Goal: Information Seeking & Learning: Learn about a topic

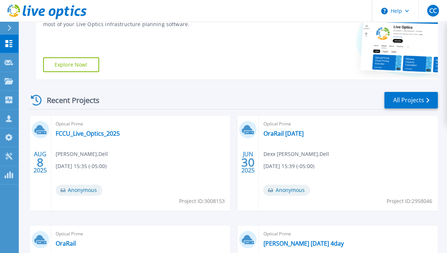
scroll to position [146, 0]
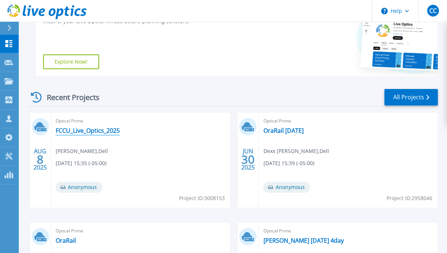
click at [86, 134] on link "FCCU_Live_Optics_2025" at bounding box center [88, 130] width 64 height 7
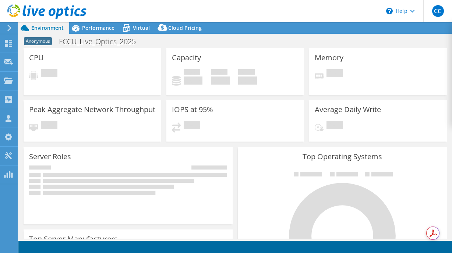
select select "USD"
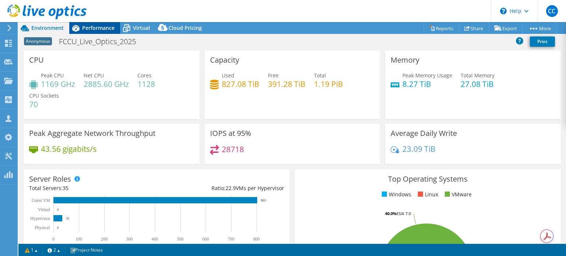
click at [102, 25] on span "Performance" at bounding box center [98, 27] width 32 height 7
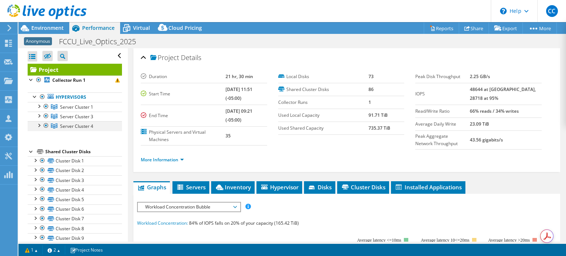
click at [41, 126] on div at bounding box center [38, 124] width 7 height 7
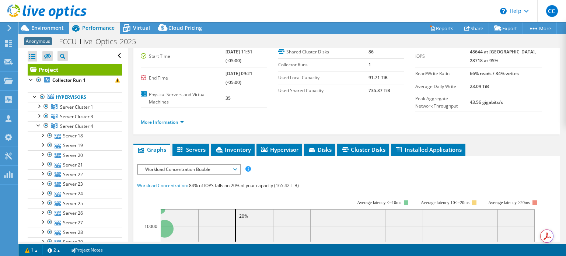
scroll to position [42, 0]
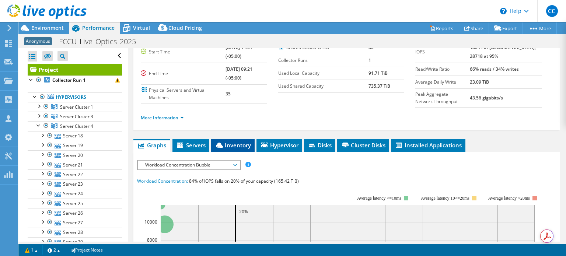
click at [226, 141] on span "Inventory" at bounding box center [233, 144] width 36 height 7
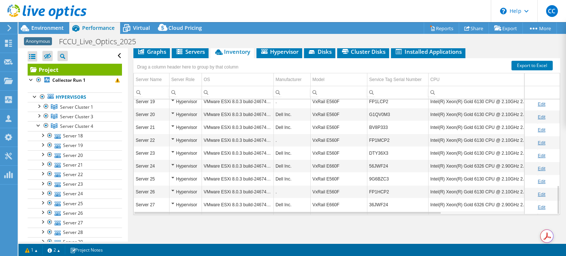
scroll to position [337, 0]
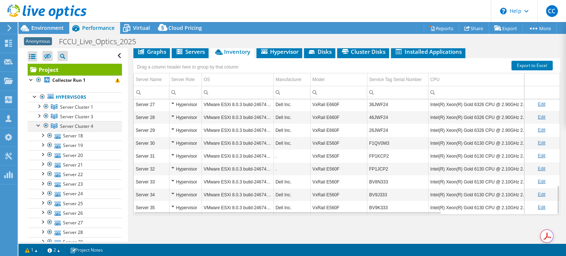
click at [45, 126] on div at bounding box center [45, 125] width 7 height 9
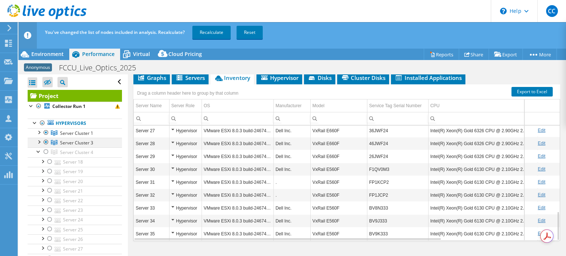
click at [45, 141] on div at bounding box center [45, 142] width 7 height 9
click at [214, 32] on link "Recalculate" at bounding box center [211, 32] width 38 height 13
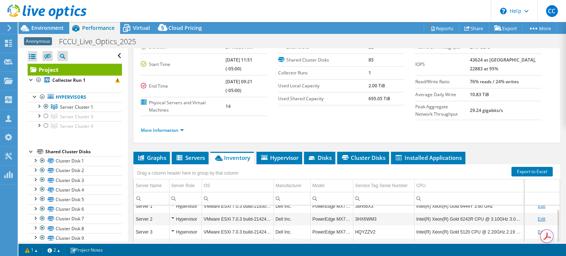
scroll to position [21, 0]
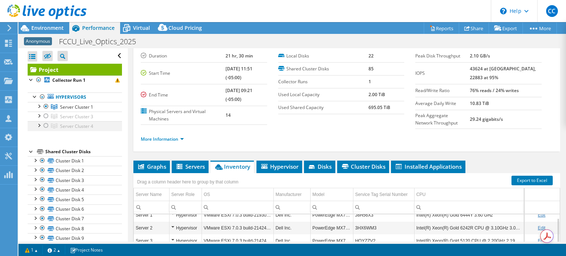
click at [40, 126] on div at bounding box center [38, 124] width 7 height 7
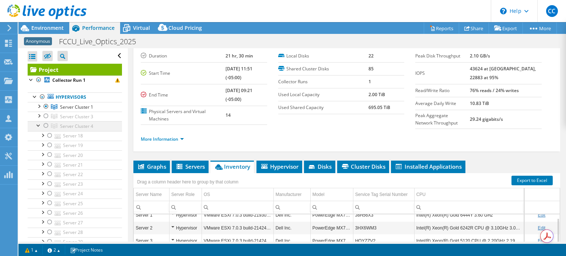
click at [40, 126] on div at bounding box center [38, 124] width 7 height 7
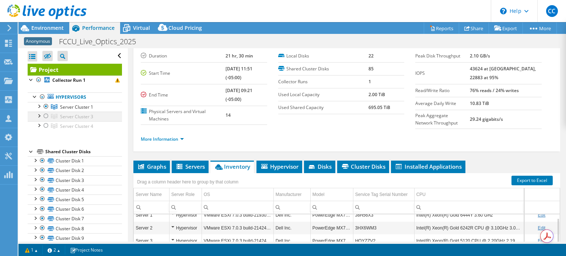
click at [40, 115] on div at bounding box center [38, 115] width 7 height 7
click at [46, 116] on div at bounding box center [45, 116] width 7 height 9
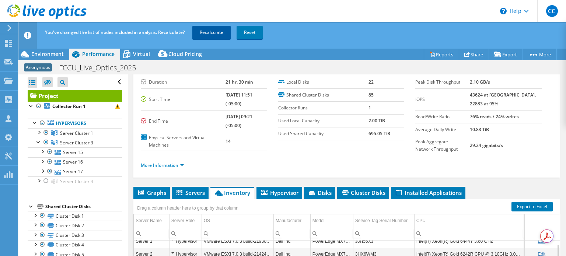
click at [212, 30] on link "Recalculate" at bounding box center [211, 32] width 38 height 13
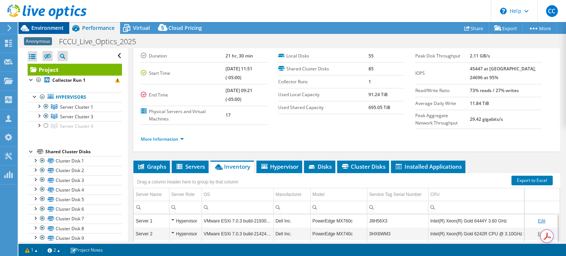
click at [47, 26] on span "Environment" at bounding box center [47, 27] width 32 height 7
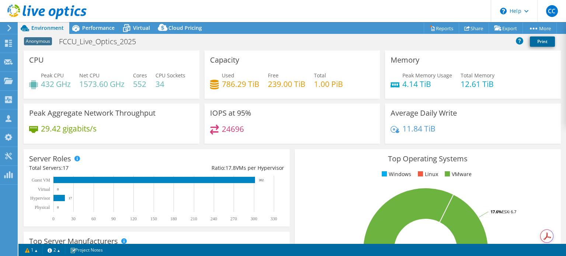
click at [452, 38] on link "Print" at bounding box center [541, 41] width 25 height 10
click at [405, 39] on div "Anonymous FCCU_Live_Optics_2025 Print" at bounding box center [291, 42] width 547 height 14
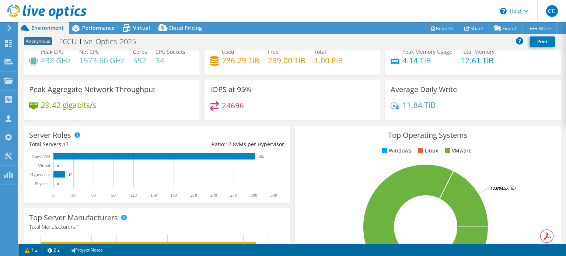
scroll to position [0, 0]
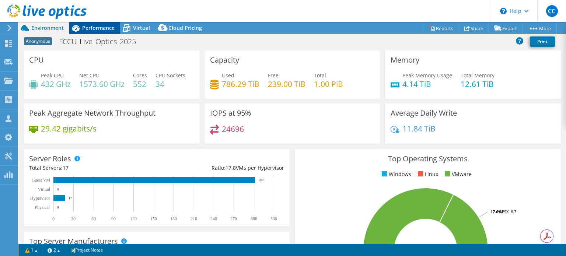
click at [83, 29] on span "Performance" at bounding box center [98, 27] width 32 height 7
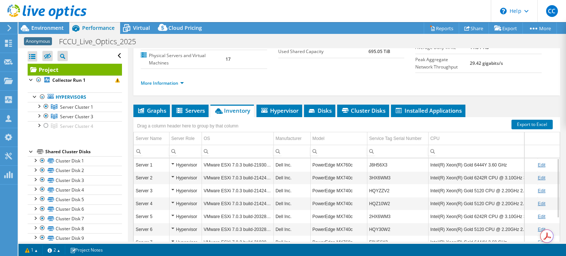
scroll to position [77, 0]
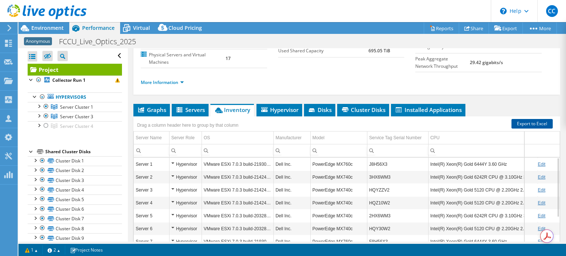
click at [452, 125] on link "Export to Excel" at bounding box center [531, 124] width 41 height 10
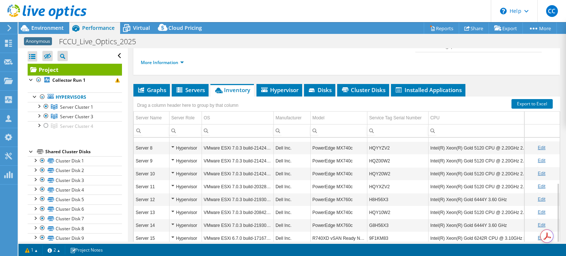
scroll to position [87, 0]
click at [153, 86] on span "Graphs" at bounding box center [151, 89] width 29 height 7
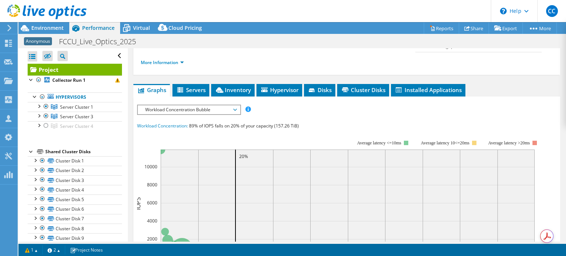
click at [180, 109] on span "Workload Concentration Bubble" at bounding box center [188, 109] width 95 height 9
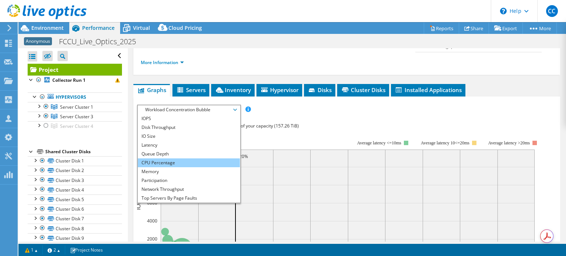
click at [167, 159] on li "CPU Percentage" at bounding box center [189, 162] width 102 height 9
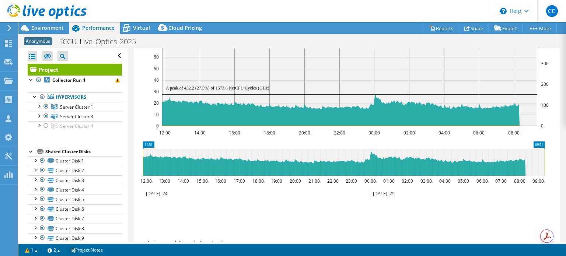
scroll to position [266, 0]
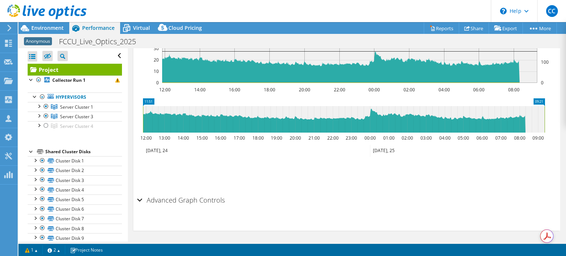
click at [213, 196] on h2 "Advanced Graph Controls" at bounding box center [181, 200] width 88 height 15
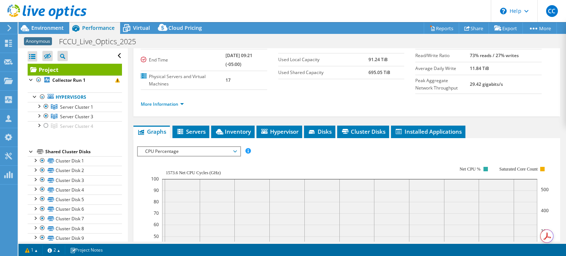
scroll to position [114, 0]
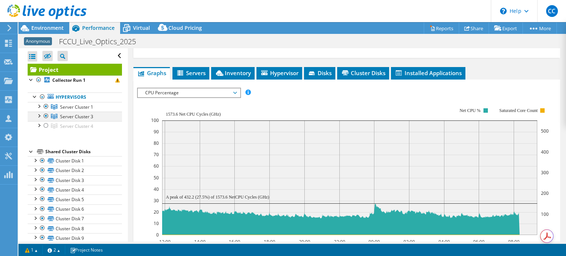
click at [38, 117] on div at bounding box center [38, 115] width 7 height 7
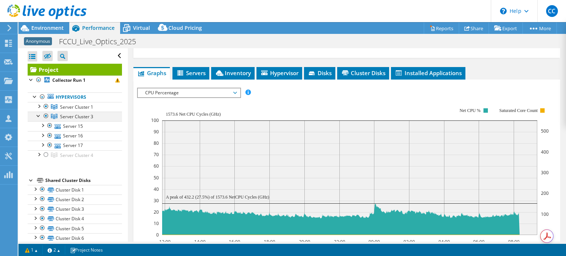
click at [47, 116] on div at bounding box center [45, 116] width 7 height 9
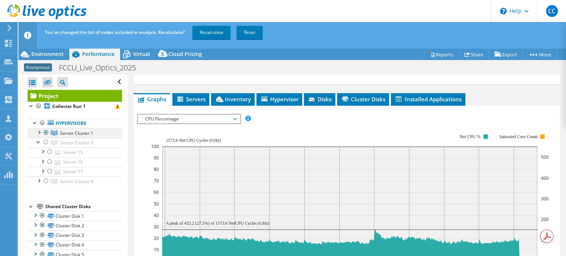
click at [40, 132] on div at bounding box center [38, 131] width 7 height 7
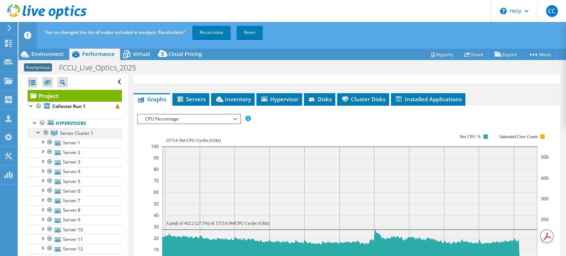
click at [46, 132] on div at bounding box center [45, 132] width 7 height 9
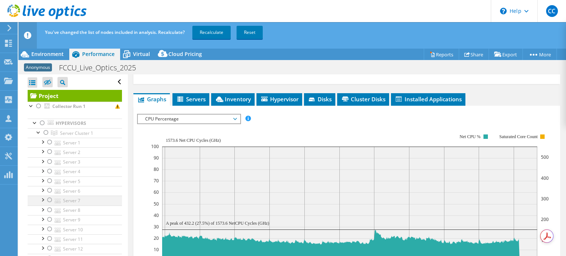
click at [49, 200] on div at bounding box center [49, 200] width 7 height 9
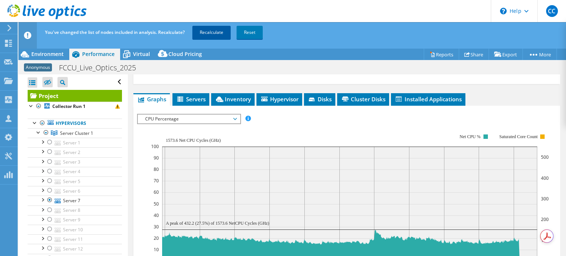
click at [210, 33] on link "Recalculate" at bounding box center [211, 32] width 38 height 13
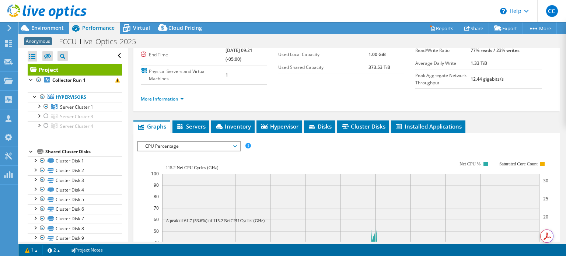
scroll to position [0, 0]
